Goal: Book appointment/travel/reservation

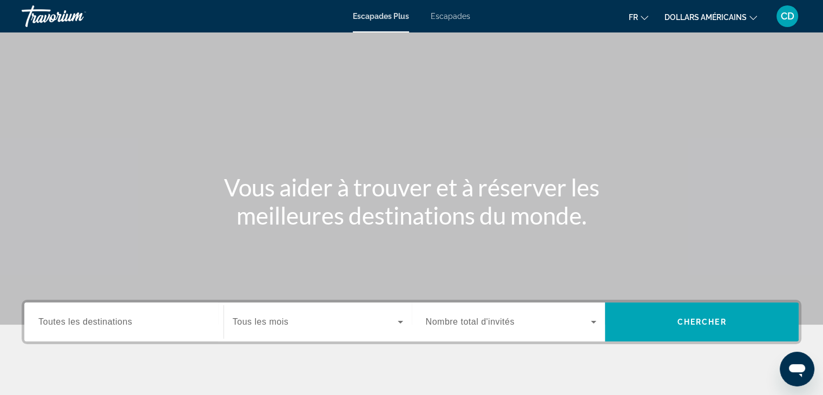
click at [463, 17] on font "Escapades" at bounding box center [450, 16] width 39 height 9
click at [88, 319] on span "Toutes les destinations" at bounding box center [85, 321] width 94 height 9
click at [88, 319] on input "Destination Toutes les destinations" at bounding box center [123, 322] width 171 height 13
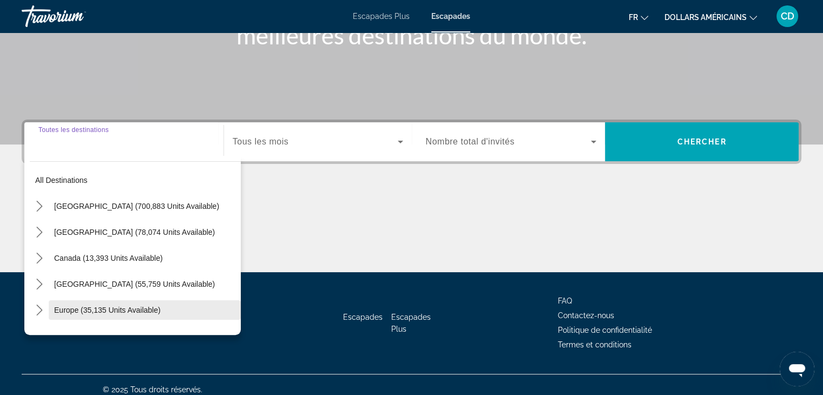
scroll to position [190, 0]
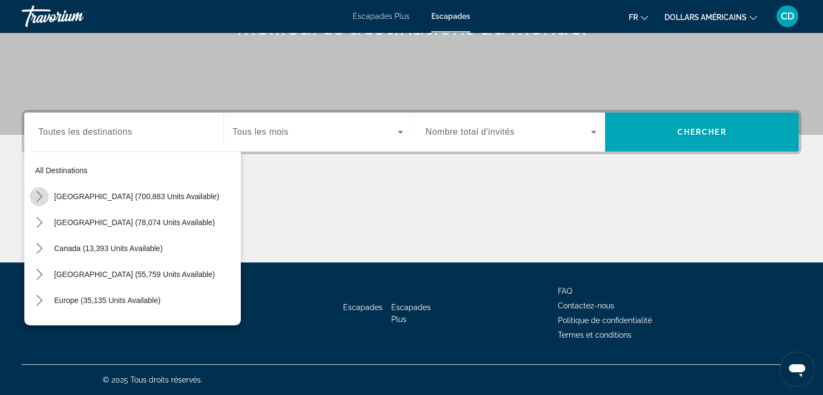
click at [38, 200] on icon "Toggle United States (700,883 units available) submenu" at bounding box center [39, 196] width 6 height 11
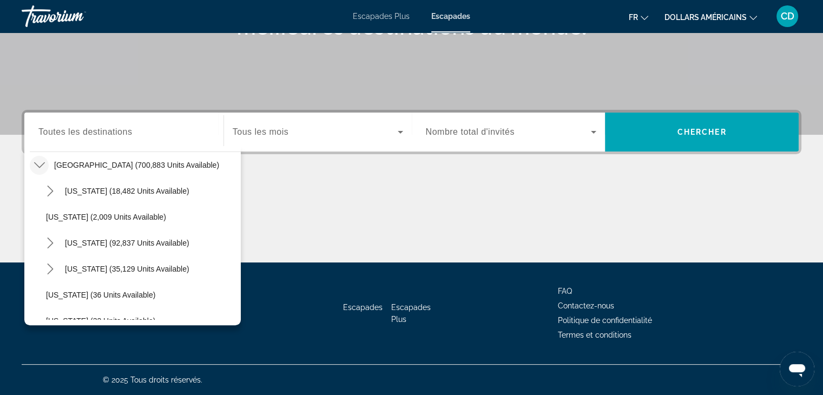
click at [39, 163] on icon "Toggle United States (700,883 units available) submenu" at bounding box center [39, 165] width 11 height 11
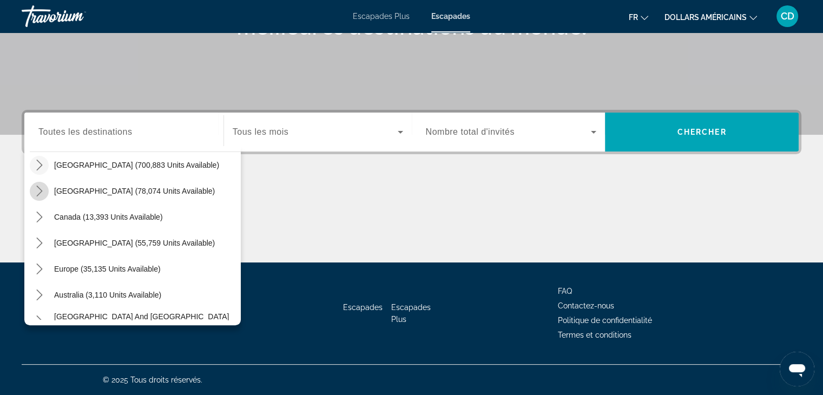
click at [42, 193] on icon "Toggle Mexico (78,074 units available) submenu" at bounding box center [39, 191] width 11 height 11
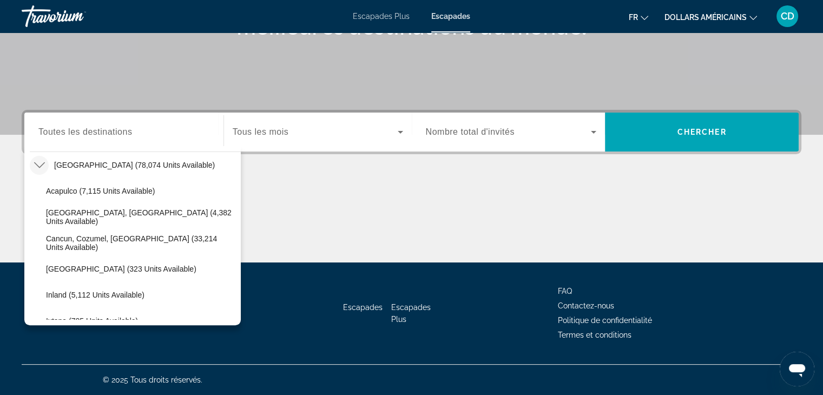
click at [38, 166] on icon "Toggle Mexico (78,074 units available) submenu" at bounding box center [39, 165] width 11 height 6
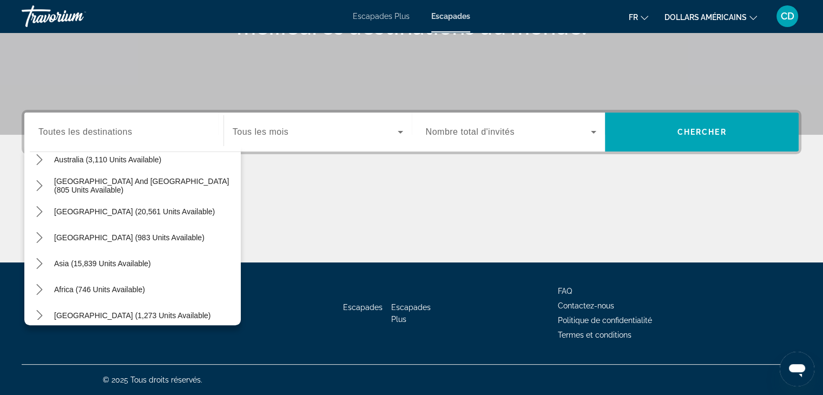
scroll to position [175, 0]
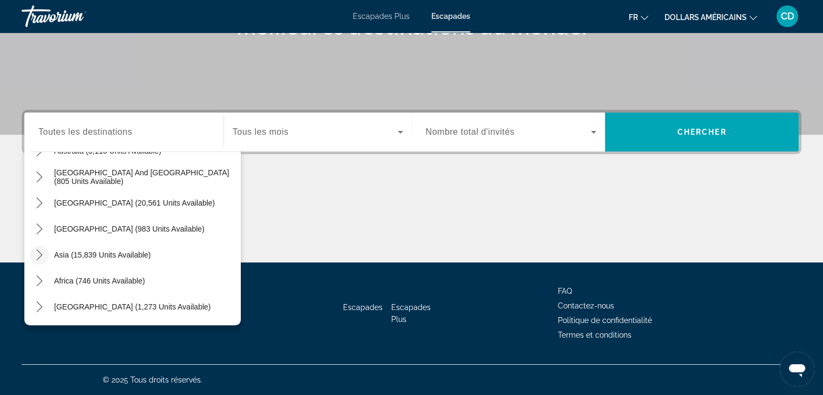
click at [44, 255] on mat-icon "Toggle Asia (15,839 units available) submenu" at bounding box center [39, 255] width 19 height 19
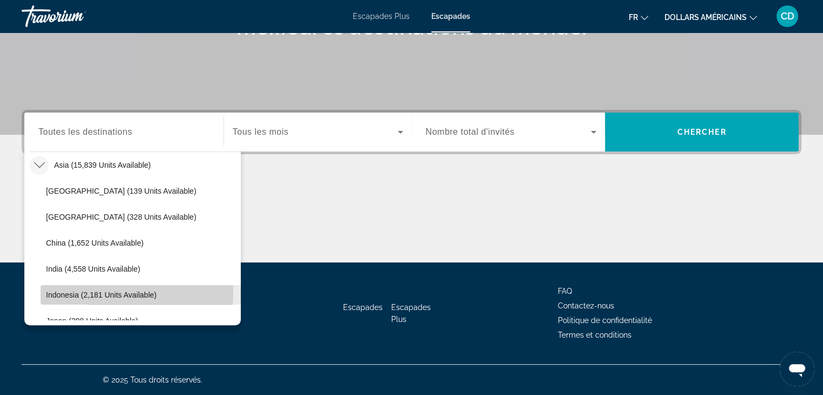
click at [91, 292] on span "Indonesia (2,181 units available)" at bounding box center [101, 295] width 110 height 9
type input "**********"
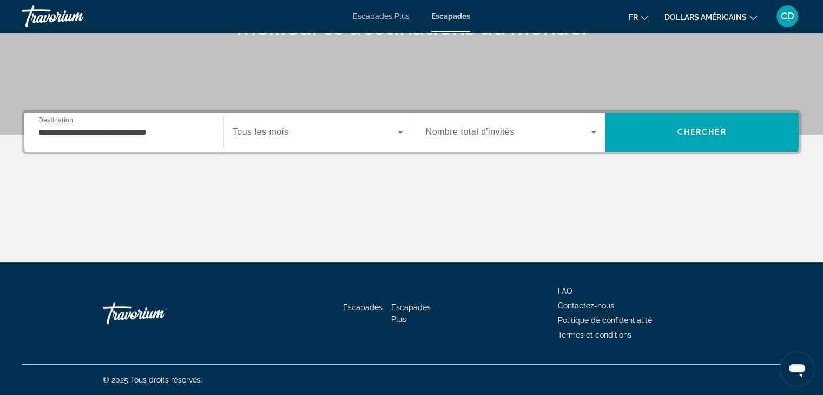
click at [327, 135] on span "Search widget" at bounding box center [315, 132] width 165 height 13
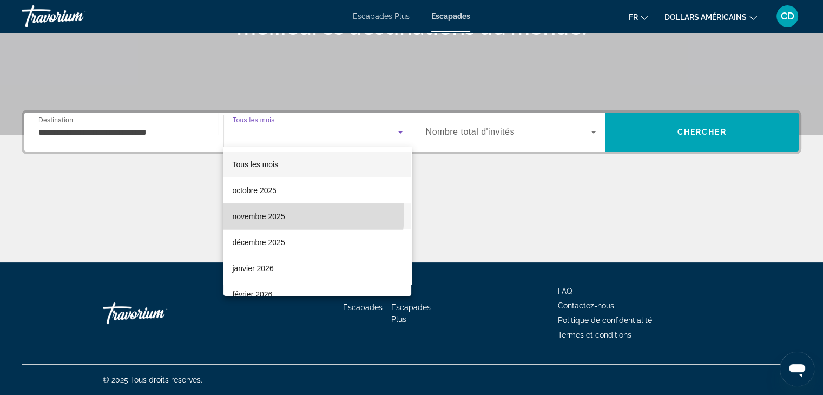
click at [292, 215] on mat-option "novembre 2025" at bounding box center [317, 216] width 188 height 26
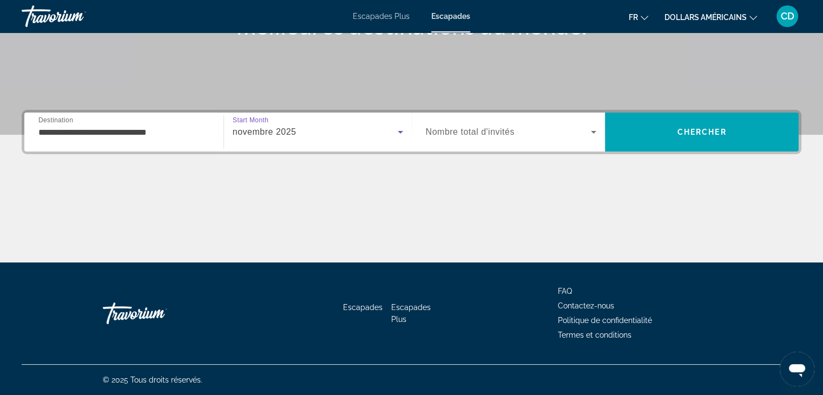
click at [505, 136] on span "Nombre total d'invités" at bounding box center [470, 131] width 89 height 9
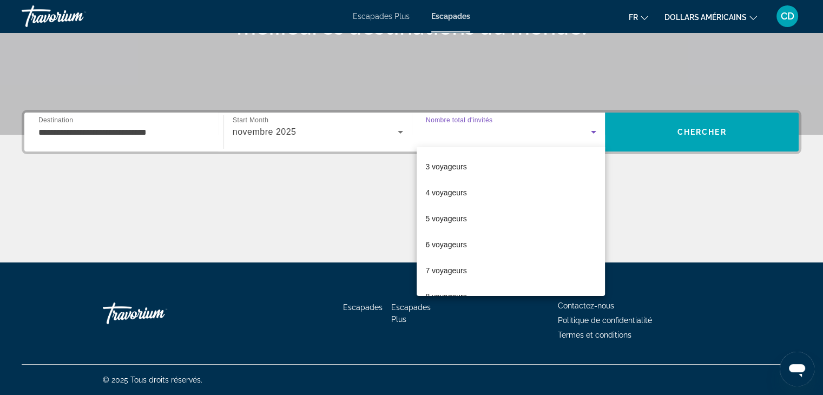
scroll to position [0, 0]
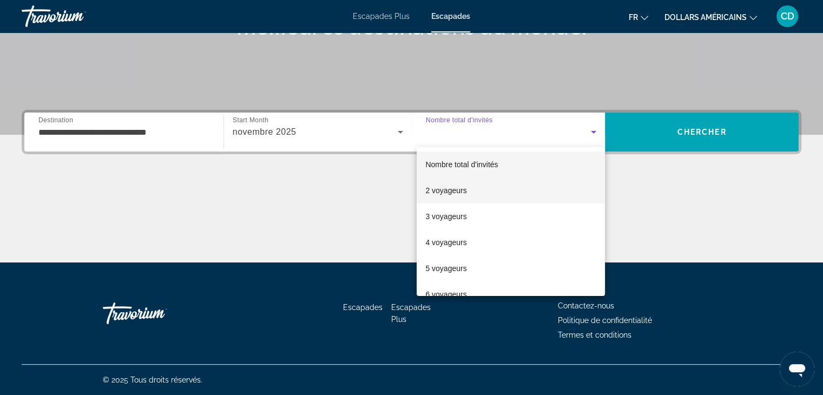
click at [458, 197] on mat-option "2 voyageurs" at bounding box center [511, 190] width 188 height 26
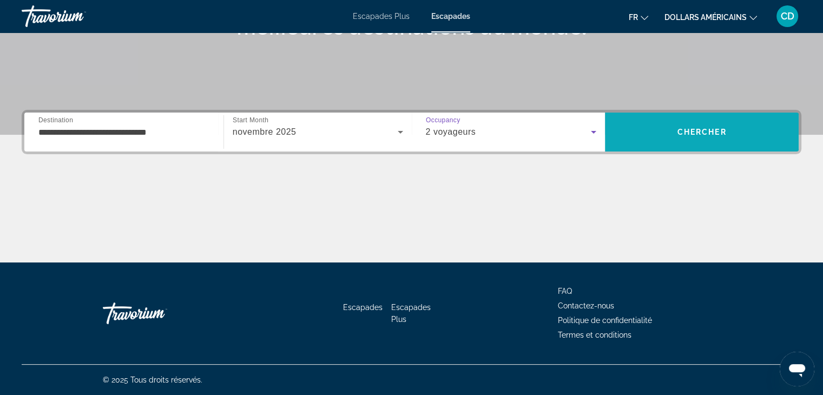
click at [658, 140] on span "Search" at bounding box center [702, 132] width 194 height 26
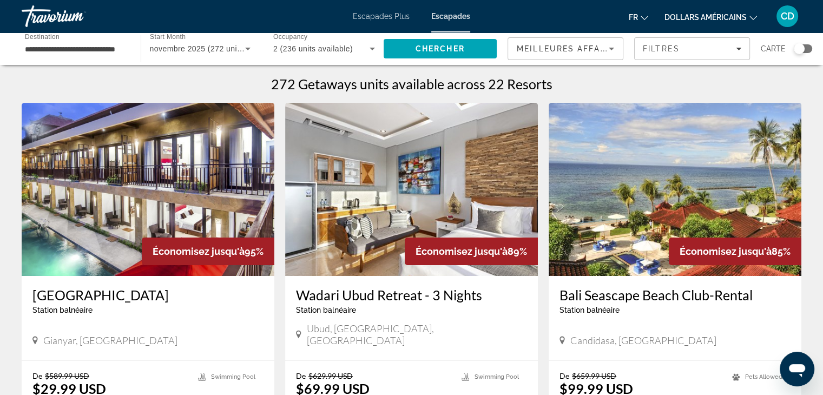
click at [109, 200] on img "Contenu principal" at bounding box center [148, 189] width 253 height 173
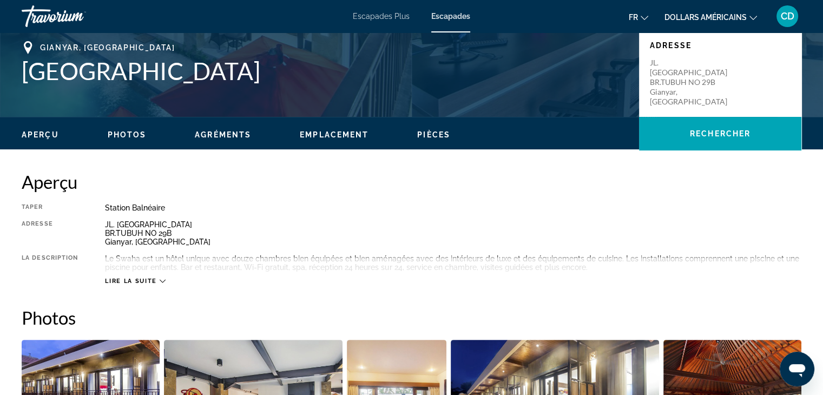
scroll to position [81, 0]
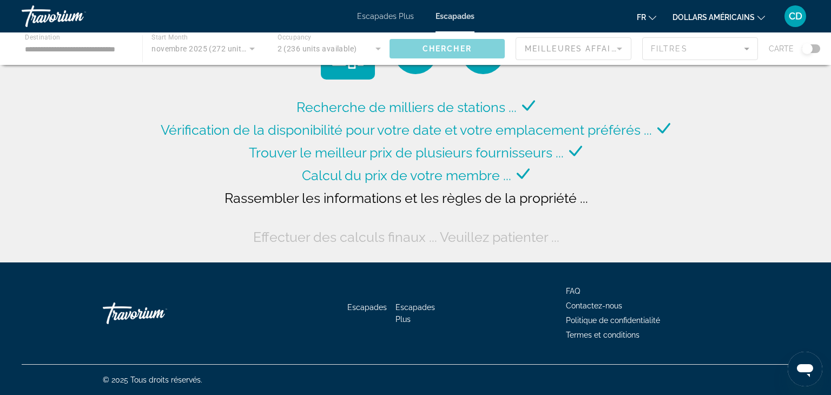
click at [108, 53] on div "Contenu principal" at bounding box center [415, 48] width 831 height 32
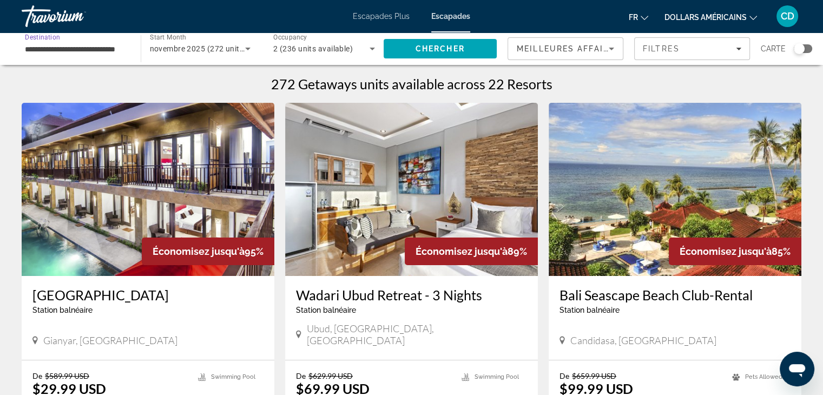
click at [106, 43] on input "**********" at bounding box center [76, 49] width 102 height 13
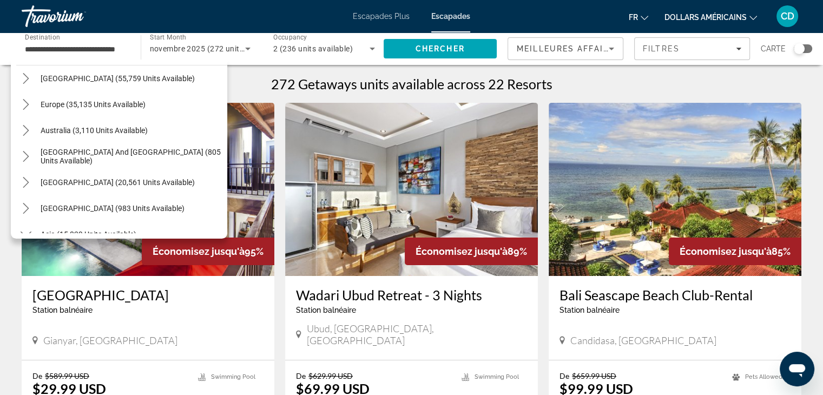
scroll to position [108, 0]
click at [62, 106] on span "Europe (35,135 units available)" at bounding box center [93, 106] width 105 height 9
type input "**********"
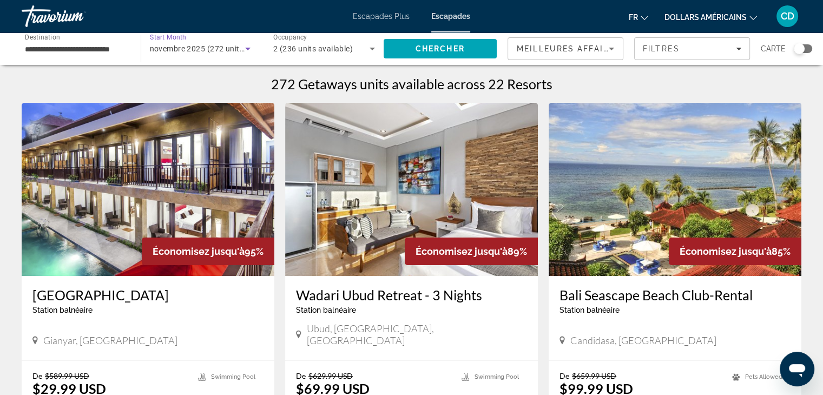
click at [226, 47] on span "novembre 2025 (272 units available)" at bounding box center [215, 48] width 130 height 9
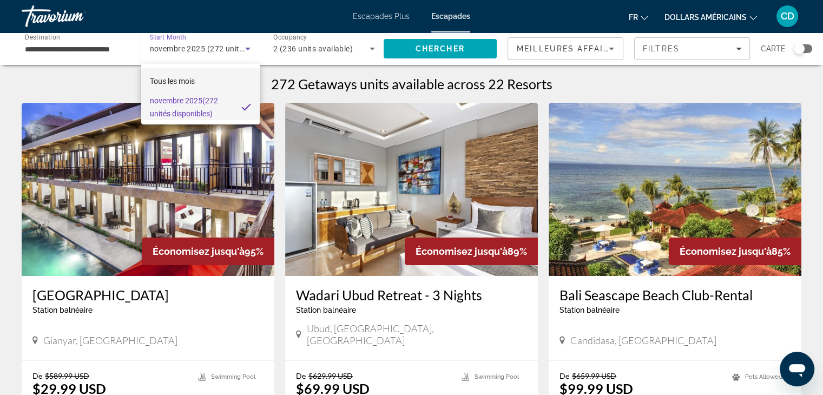
click at [206, 80] on mat-option "Tous les mois" at bounding box center [200, 81] width 118 height 26
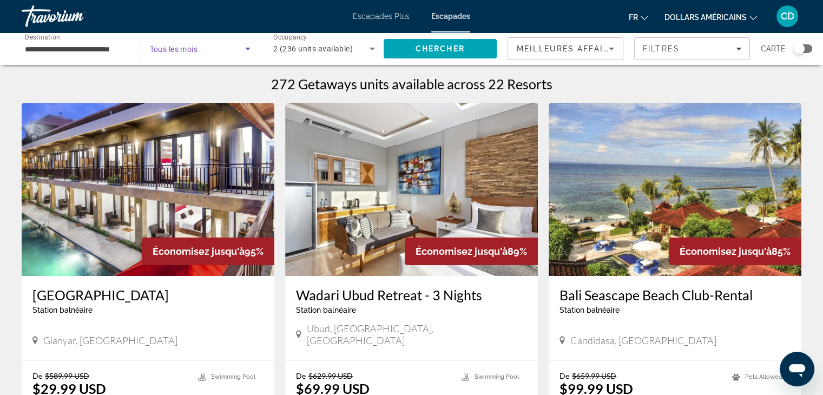
click at [247, 48] on icon "Search widget" at bounding box center [247, 49] width 5 height 3
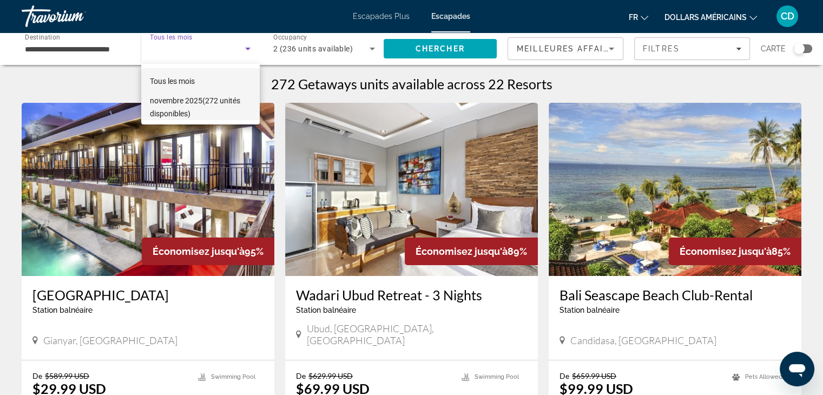
click at [184, 109] on font "(272 unités disponibles)" at bounding box center [195, 107] width 90 height 22
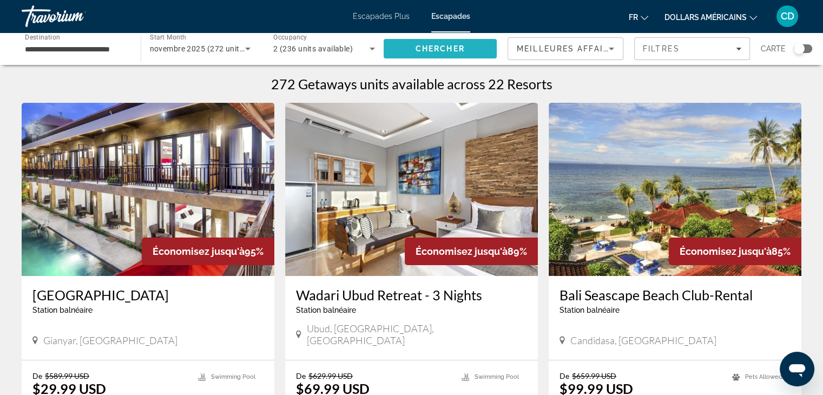
click at [414, 42] on span "Search" at bounding box center [441, 49] width 114 height 26
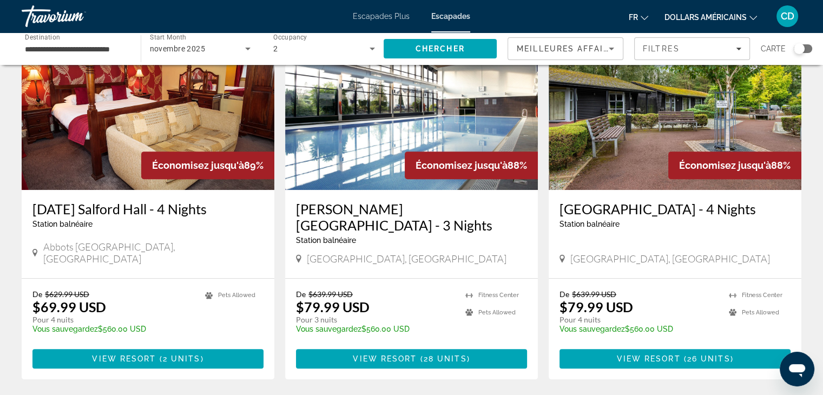
scroll to position [468, 0]
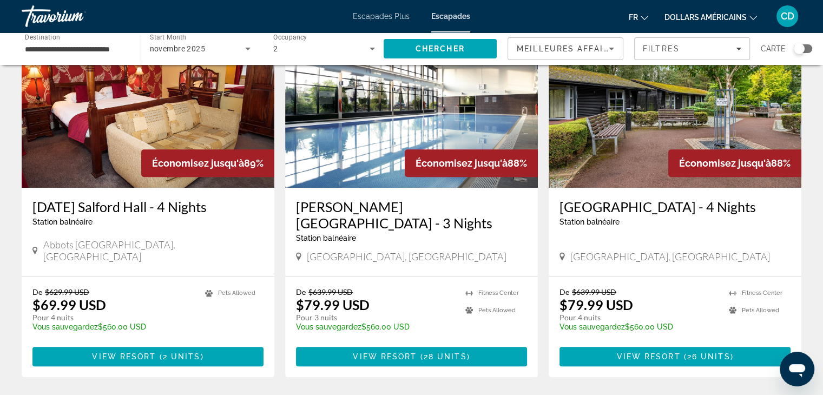
click at [469, 108] on img "Contenu principal" at bounding box center [411, 101] width 253 height 173
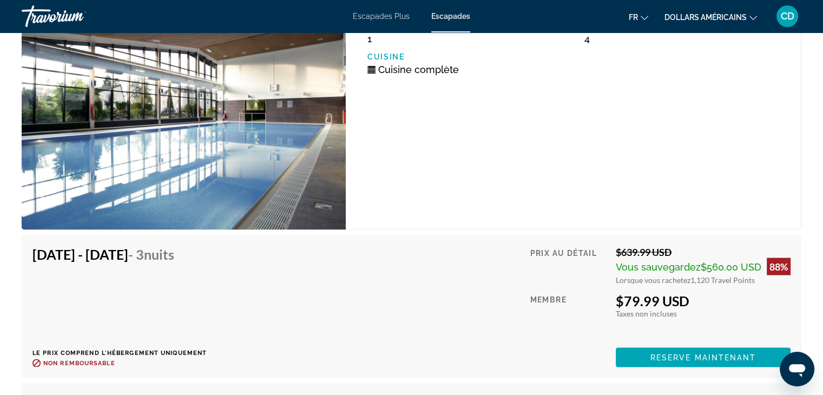
scroll to position [1911, 0]
